Goal: Task Accomplishment & Management: Use online tool/utility

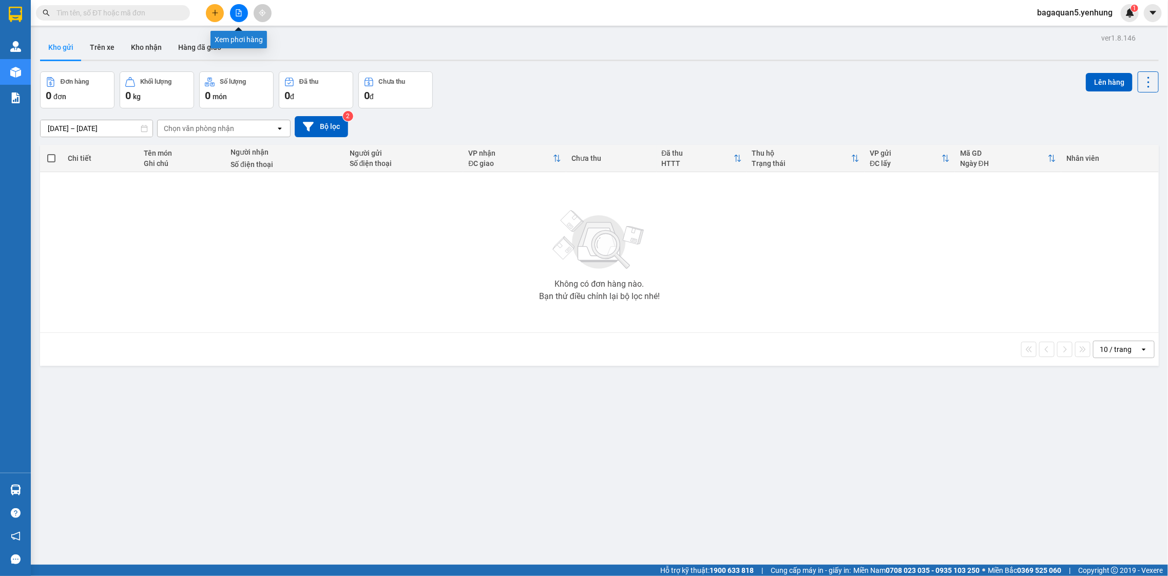
click at [240, 14] on icon "file-add" at bounding box center [238, 12] width 7 height 7
